Goal: Task Accomplishment & Management: Use online tool/utility

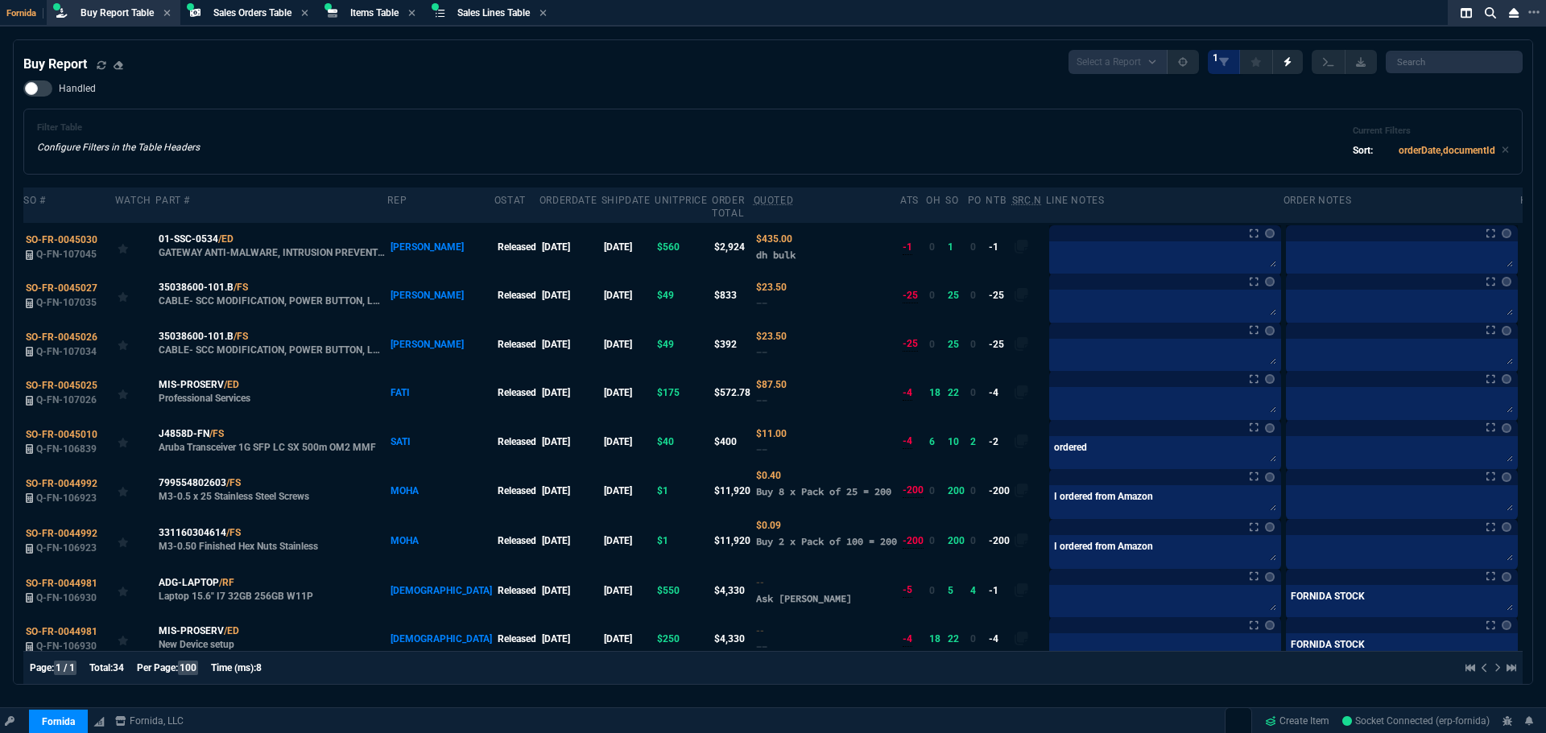
select select "9: OCAM"
click at [105, 9] on span "Buy Report Table" at bounding box center [116, 12] width 73 height 11
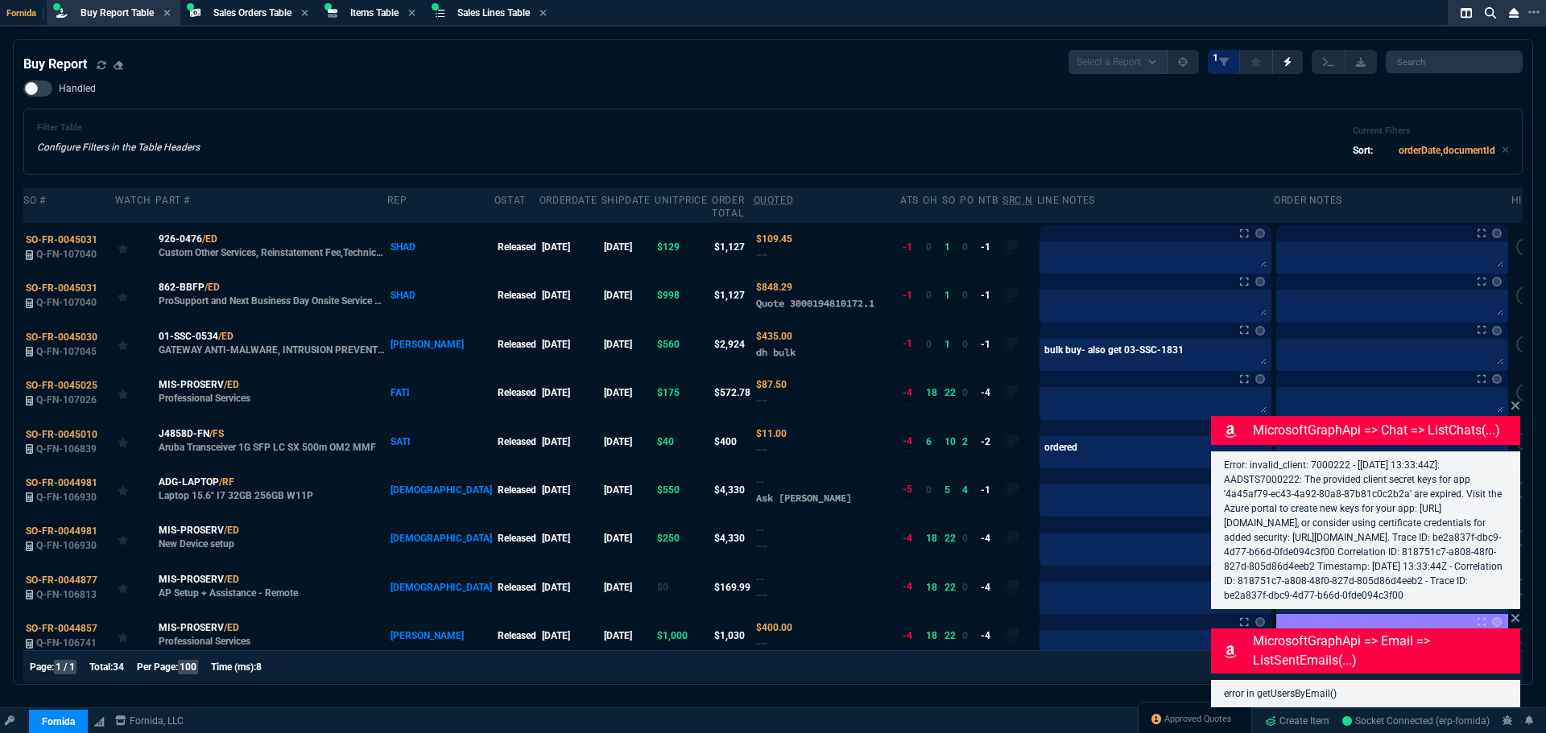
select select "9: OCAM"
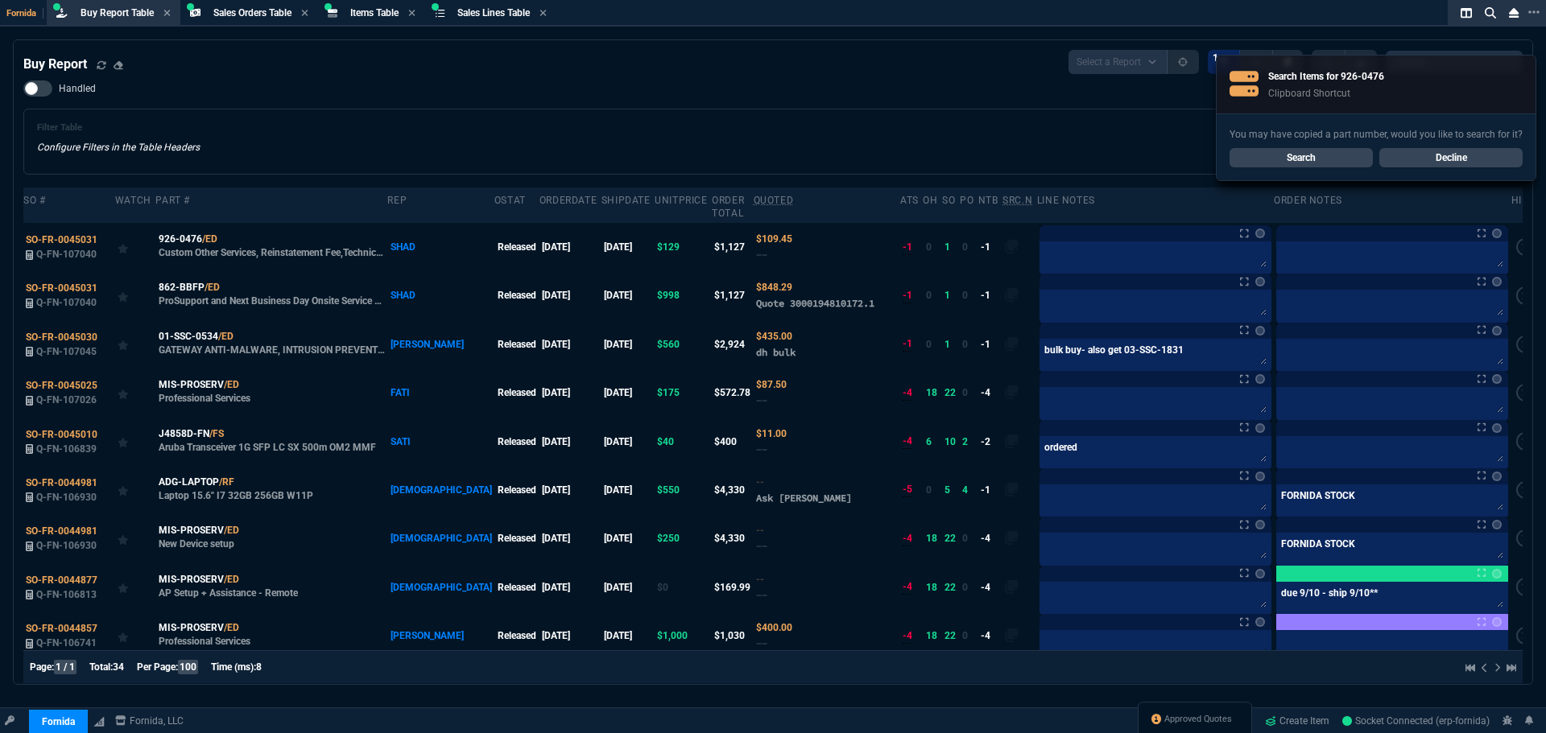
click at [1323, 163] on link "Search" at bounding box center [1300, 157] width 143 height 19
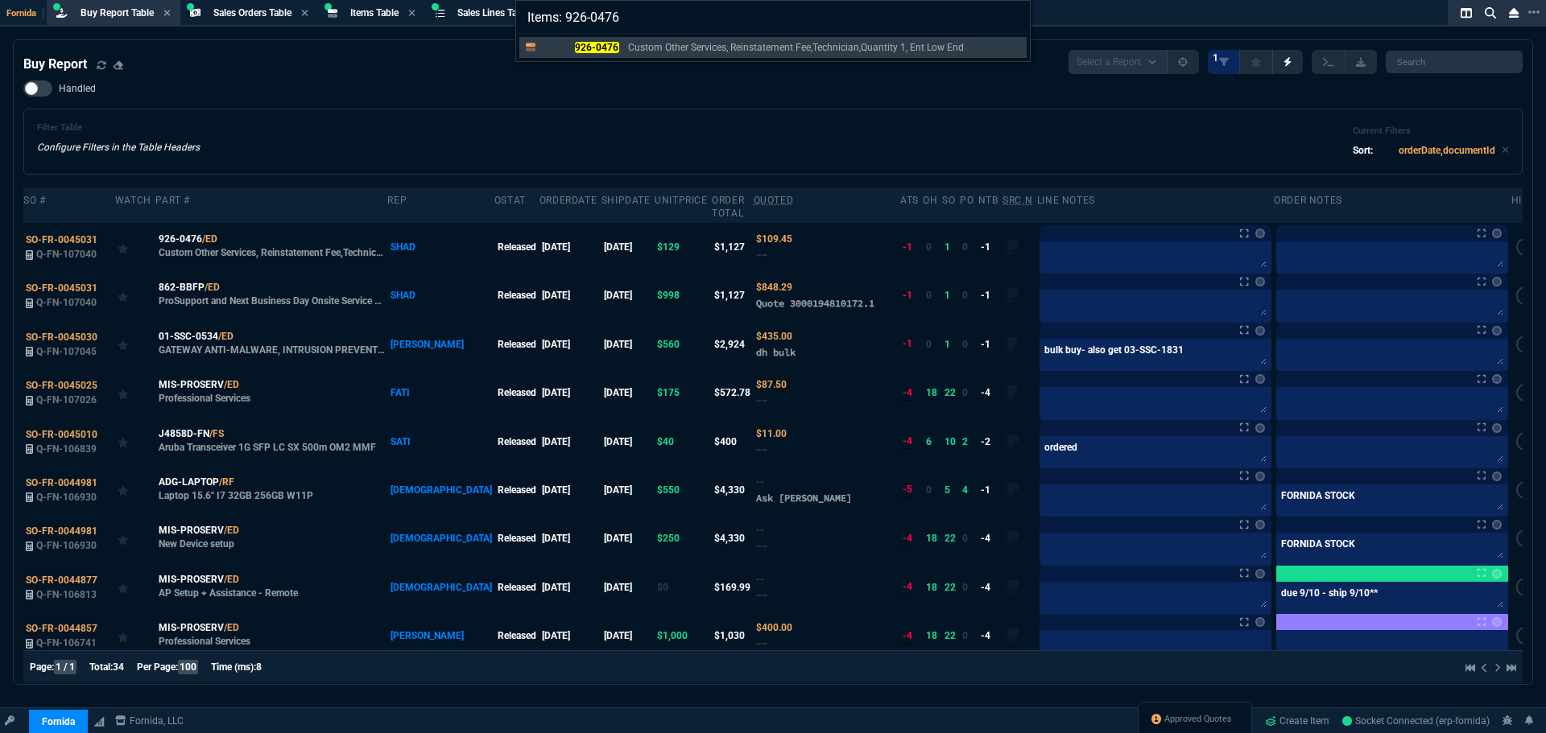
click at [333, 142] on div "Items: 926-0476 926-0476 Custom Other Services, Reinstatement Fee,Technician,Qu…" at bounding box center [773, 366] width 1546 height 733
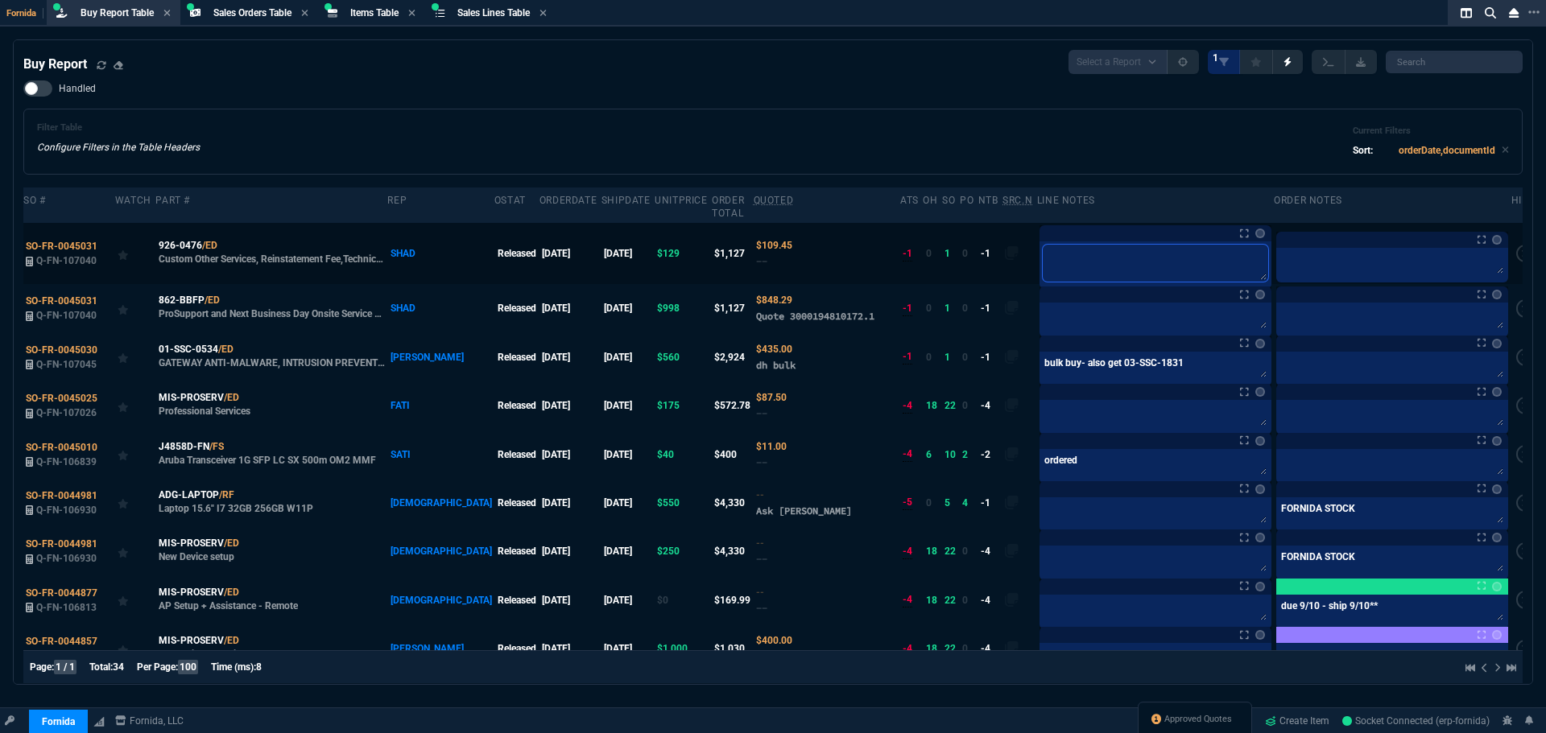
click at [1075, 245] on textarea at bounding box center [1154, 263] width 225 height 37
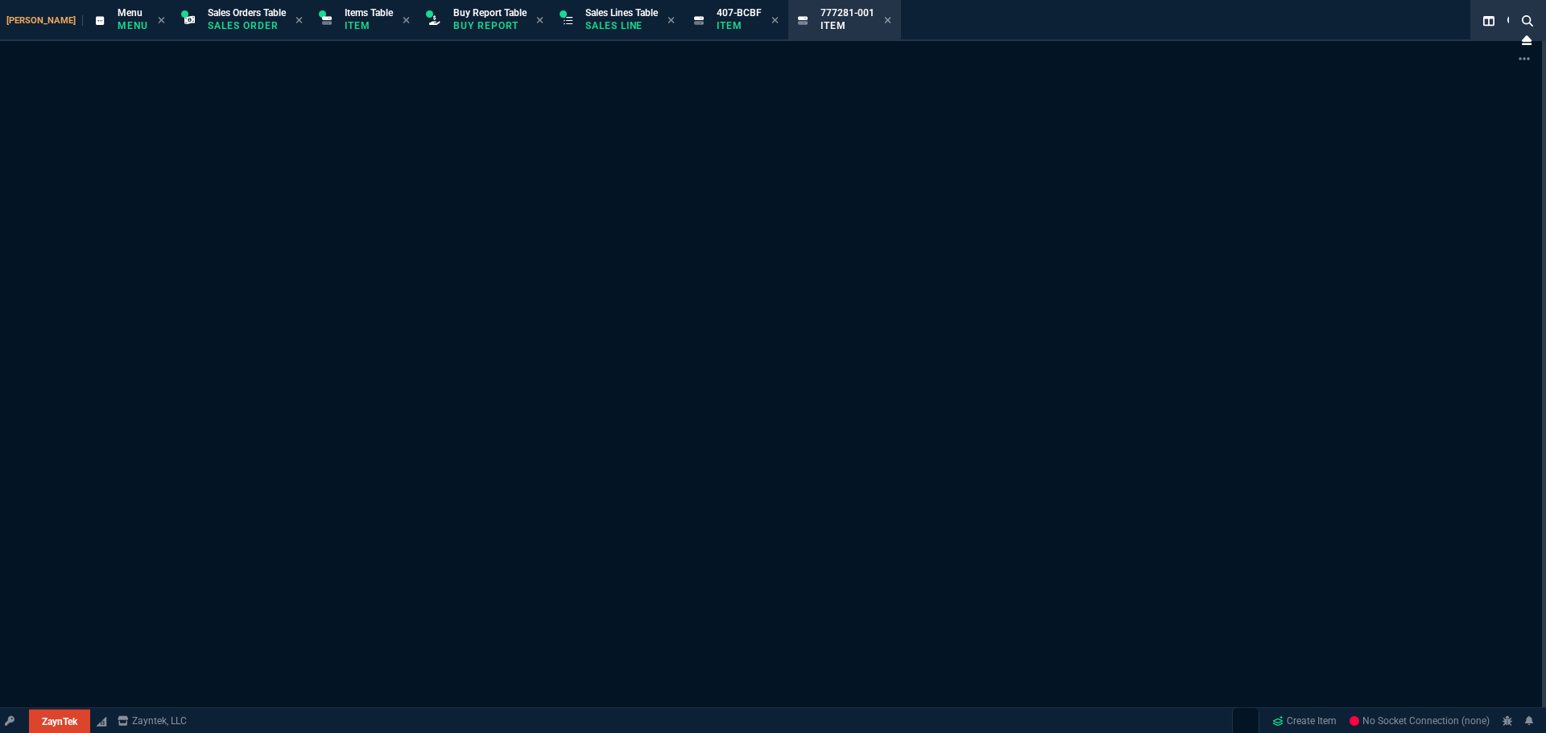
select select "9: OCAM"
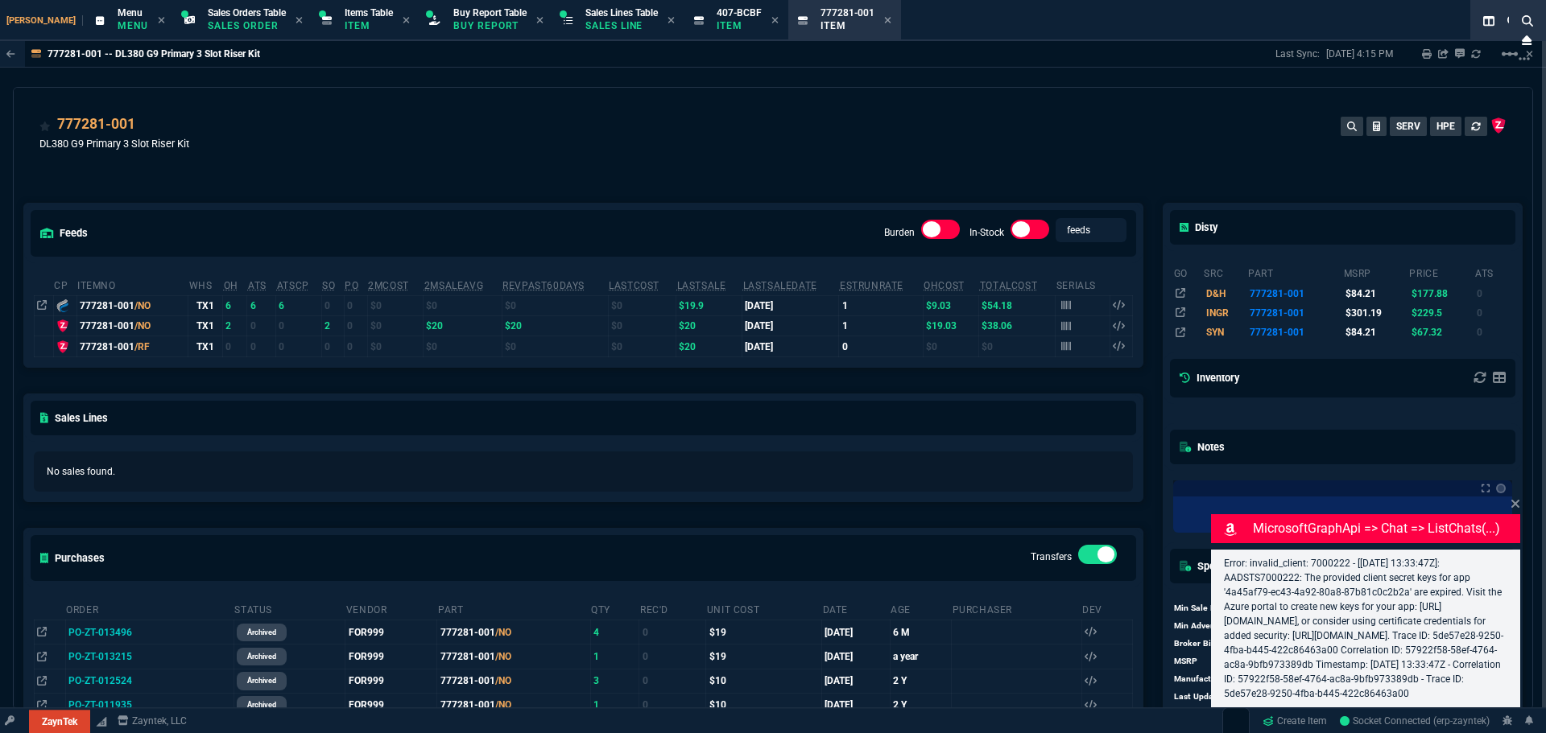
type input "11"
type input "52"
